Goal: Check status: Check status

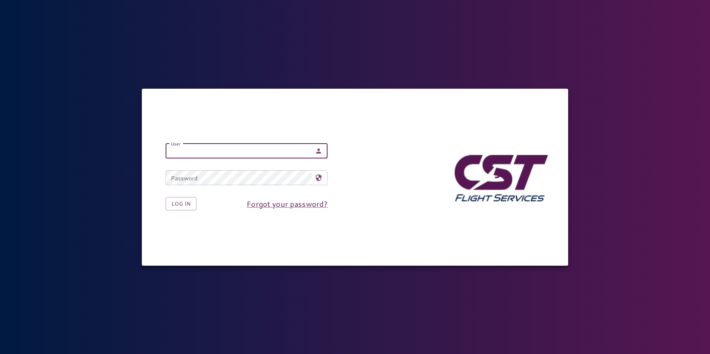
click at [296, 151] on input "User" at bounding box center [239, 151] width 146 height 15
type input "**********"
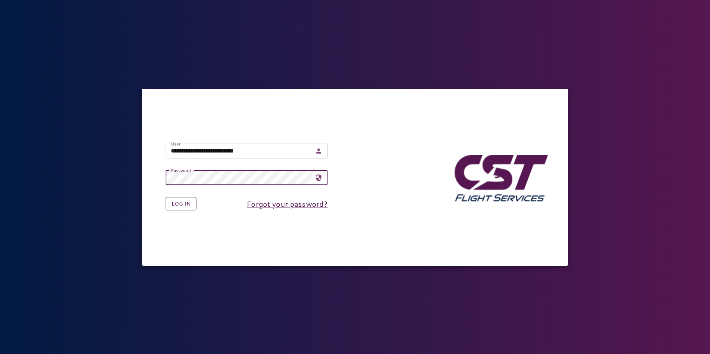
click at [190, 199] on button "Log in" at bounding box center [181, 204] width 31 height 14
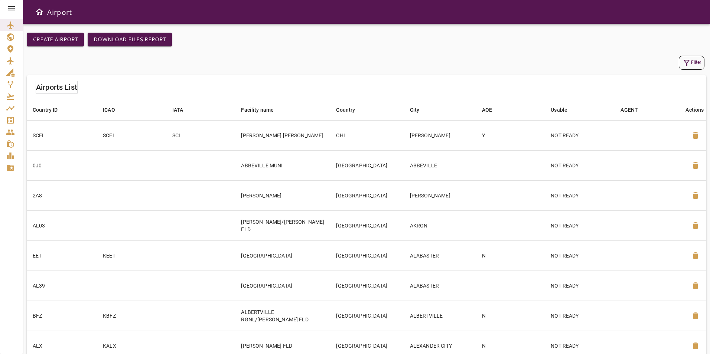
click at [12, 7] on icon at bounding box center [11, 8] width 9 height 9
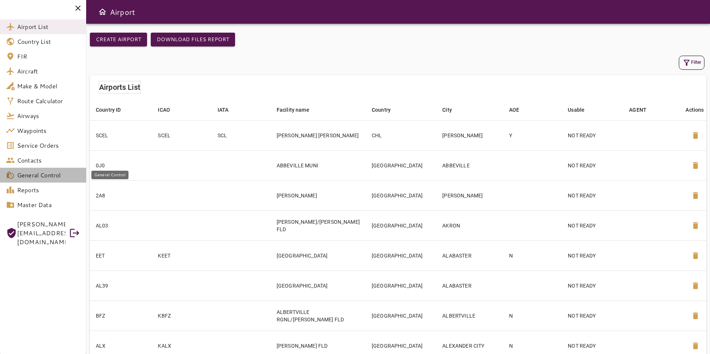
click at [56, 179] on span "General Control" at bounding box center [48, 175] width 63 height 9
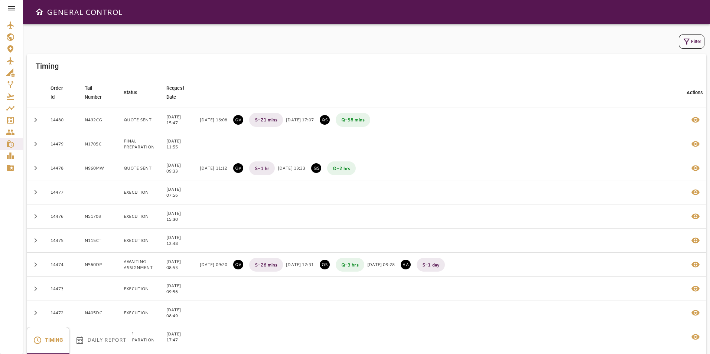
click at [107, 340] on button "Daily Report" at bounding box center [100, 340] width 62 height 27
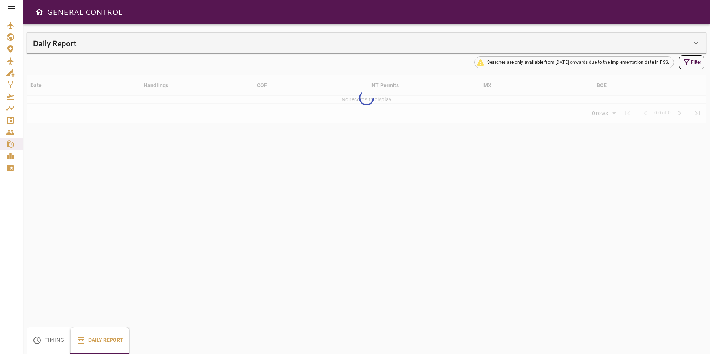
type input "**"
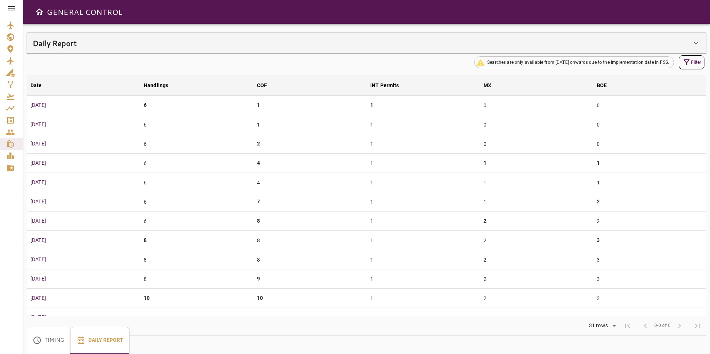
click at [694, 47] on icon at bounding box center [695, 43] width 9 height 9
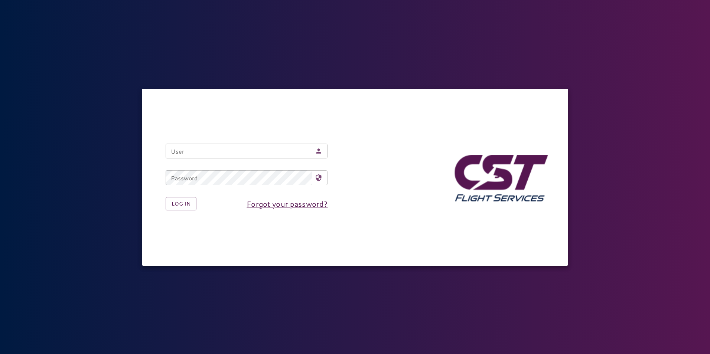
click at [247, 152] on input "User" at bounding box center [239, 151] width 146 height 15
type input "**********"
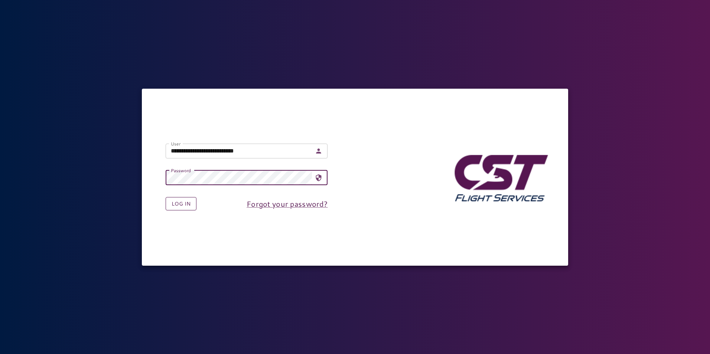
click at [186, 203] on button "Log in" at bounding box center [181, 204] width 31 height 14
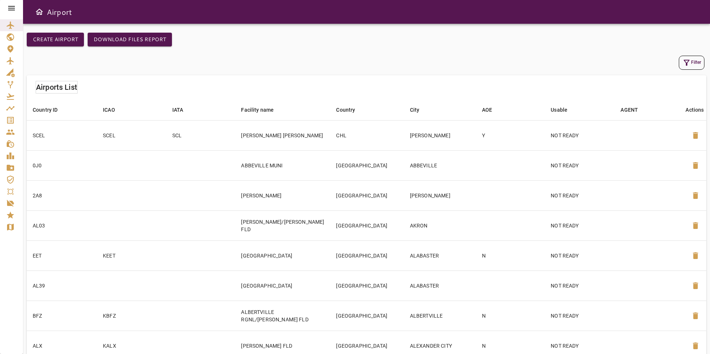
click at [10, 5] on icon at bounding box center [11, 8] width 9 height 9
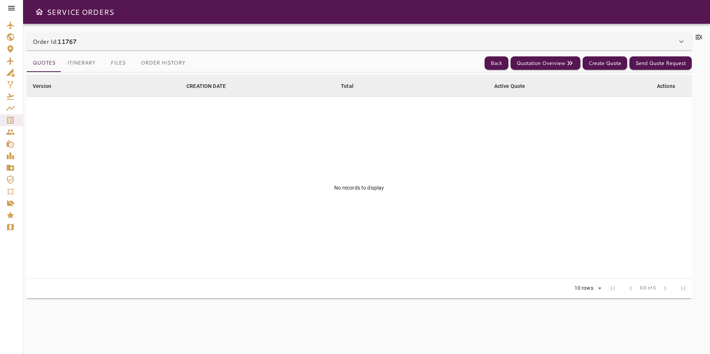
click at [678, 39] on icon at bounding box center [681, 41] width 9 height 9
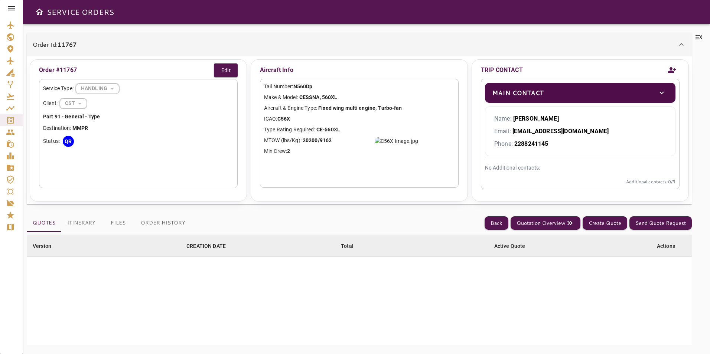
click at [418, 145] on img at bounding box center [395, 140] width 43 height 7
click at [660, 94] on icon "toggle" at bounding box center [661, 92] width 9 height 9
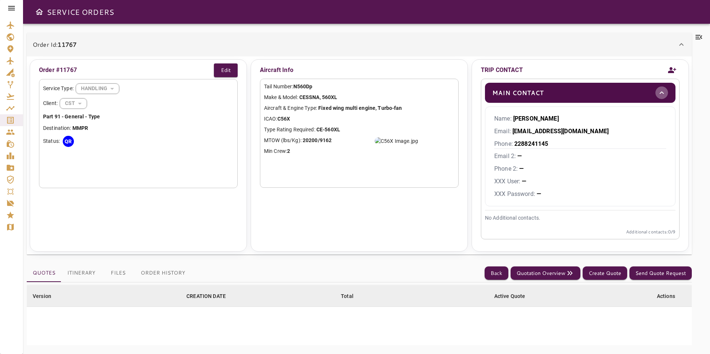
click at [660, 94] on icon "toggle" at bounding box center [661, 92] width 9 height 9
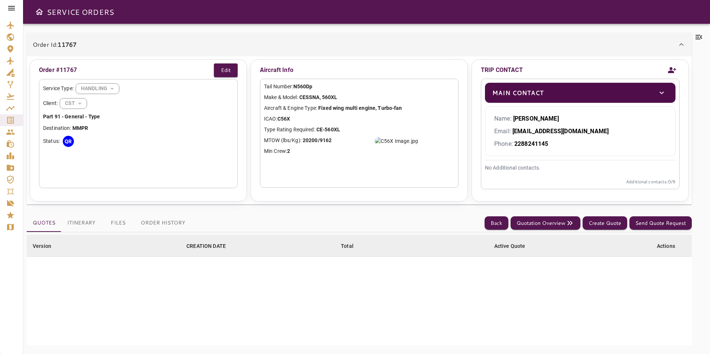
click at [660, 94] on icon "toggle" at bounding box center [661, 92] width 9 height 9
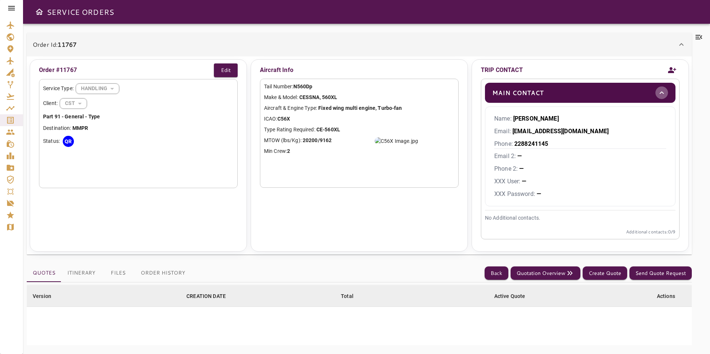
click at [660, 94] on icon "toggle" at bounding box center [661, 92] width 9 height 9
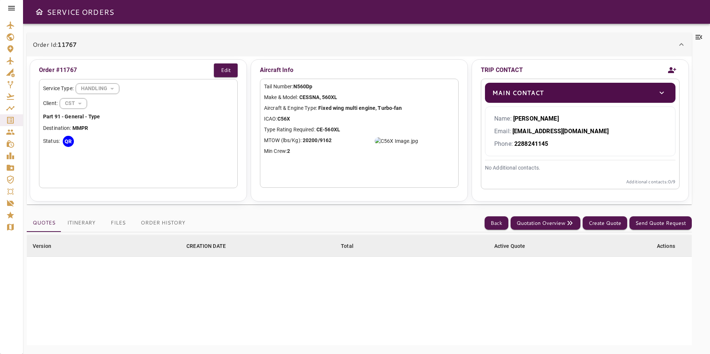
click at [301, 82] on div "Tail Number: N560Dp Make & Model: CESSNA, 560XL Aircraft & Engine Type: Fixed w…" at bounding box center [359, 133] width 199 height 109
click at [302, 87] on b "N560Dp" at bounding box center [302, 86] width 19 height 6
click at [231, 68] on button "Edit" at bounding box center [226, 70] width 24 height 14
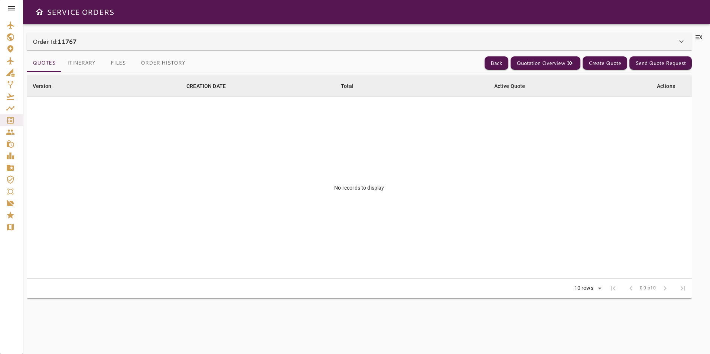
click at [679, 39] on icon at bounding box center [681, 41] width 9 height 9
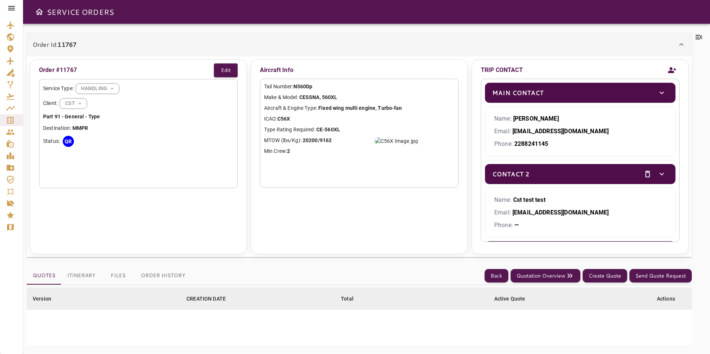
click at [81, 278] on button "Itinerary" at bounding box center [81, 276] width 40 height 18
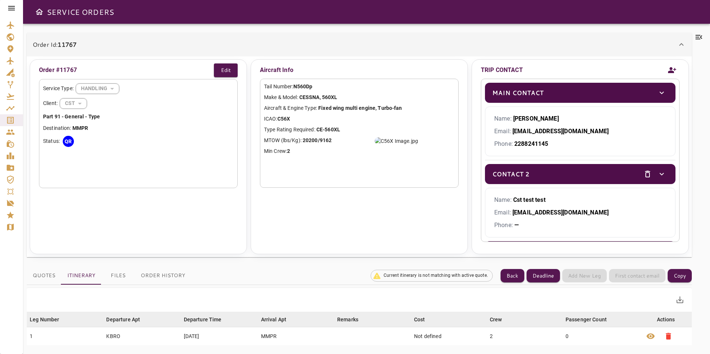
click at [124, 272] on button "Files" at bounding box center [117, 276] width 33 height 18
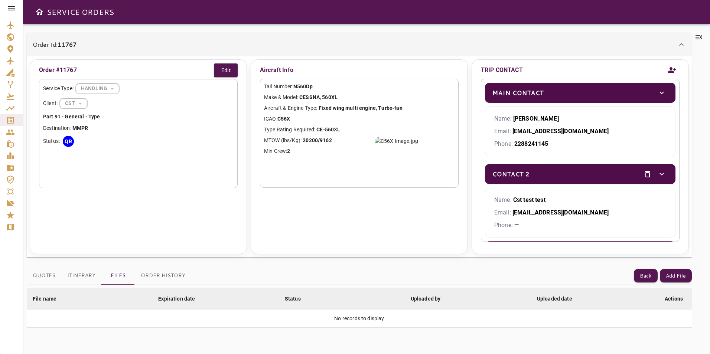
click at [163, 272] on button "Order History" at bounding box center [163, 276] width 56 height 18
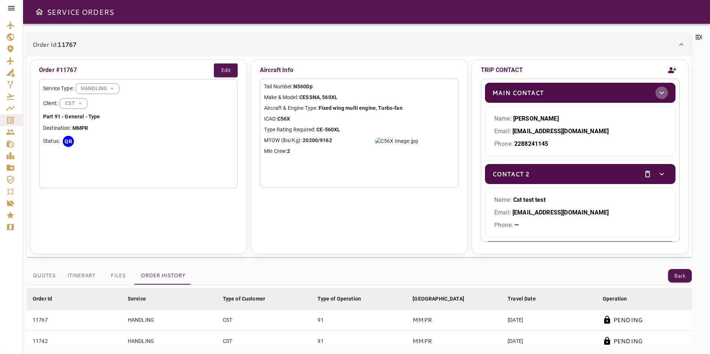
click at [657, 87] on button "toggle" at bounding box center [661, 92] width 13 height 13
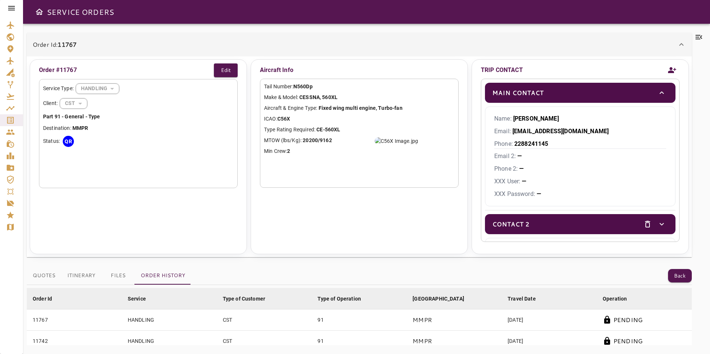
click at [657, 91] on icon "toggle" at bounding box center [661, 92] width 9 height 9
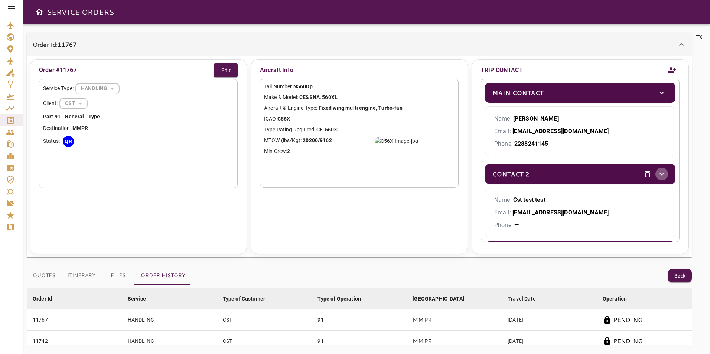
click at [657, 173] on icon "toggle" at bounding box center [661, 174] width 9 height 9
click at [309, 87] on b "N560Dp" at bounding box center [302, 86] width 19 height 6
click at [331, 89] on p "Tail Number: N560Dp" at bounding box center [359, 87] width 190 height 8
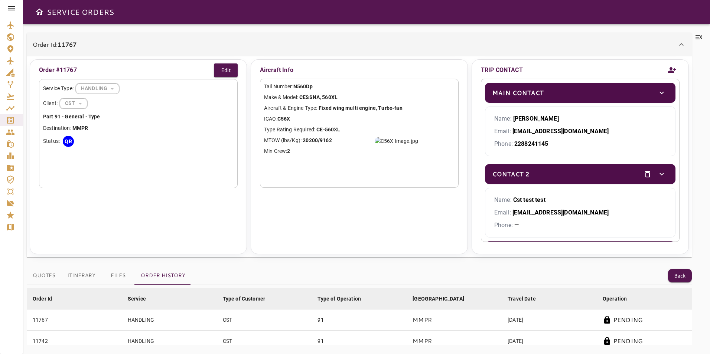
click at [311, 88] on b "N560Dp" at bounding box center [302, 86] width 19 height 6
click at [310, 88] on b "N560Dp" at bounding box center [302, 86] width 19 height 6
click at [308, 87] on b "N560Dp" at bounding box center [302, 86] width 19 height 6
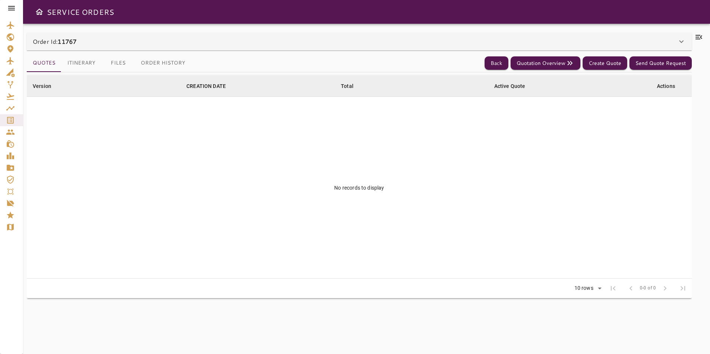
click at [680, 41] on icon at bounding box center [681, 41] width 9 height 9
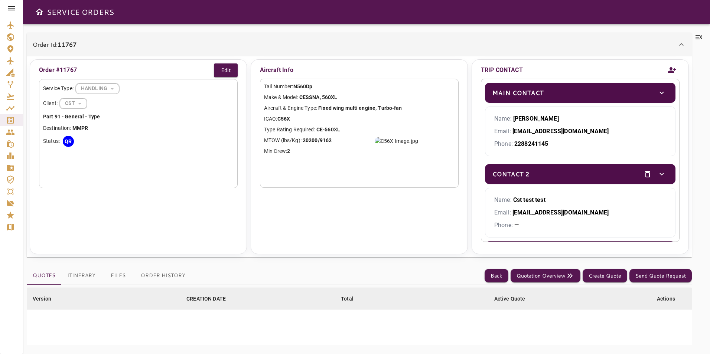
click at [309, 89] on b "N560Dp" at bounding box center [302, 86] width 19 height 6
click at [308, 88] on b "N560Dp" at bounding box center [302, 86] width 19 height 6
drag, startPoint x: 308, startPoint y: 88, endPoint x: 384, endPoint y: 109, distance: 78.6
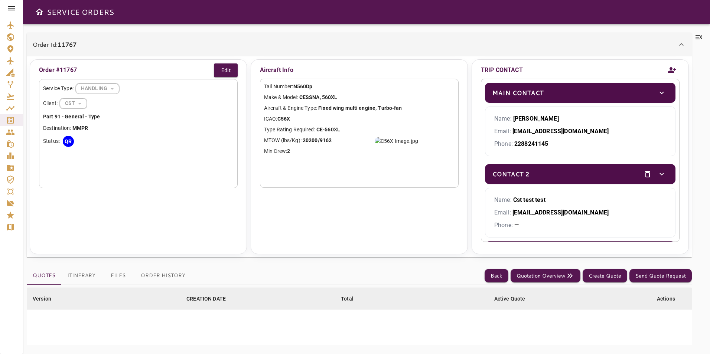
click at [370, 99] on p "Make & Model: CESSNA, 560XL" at bounding box center [359, 98] width 190 height 8
